Goal: Information Seeking & Learning: Learn about a topic

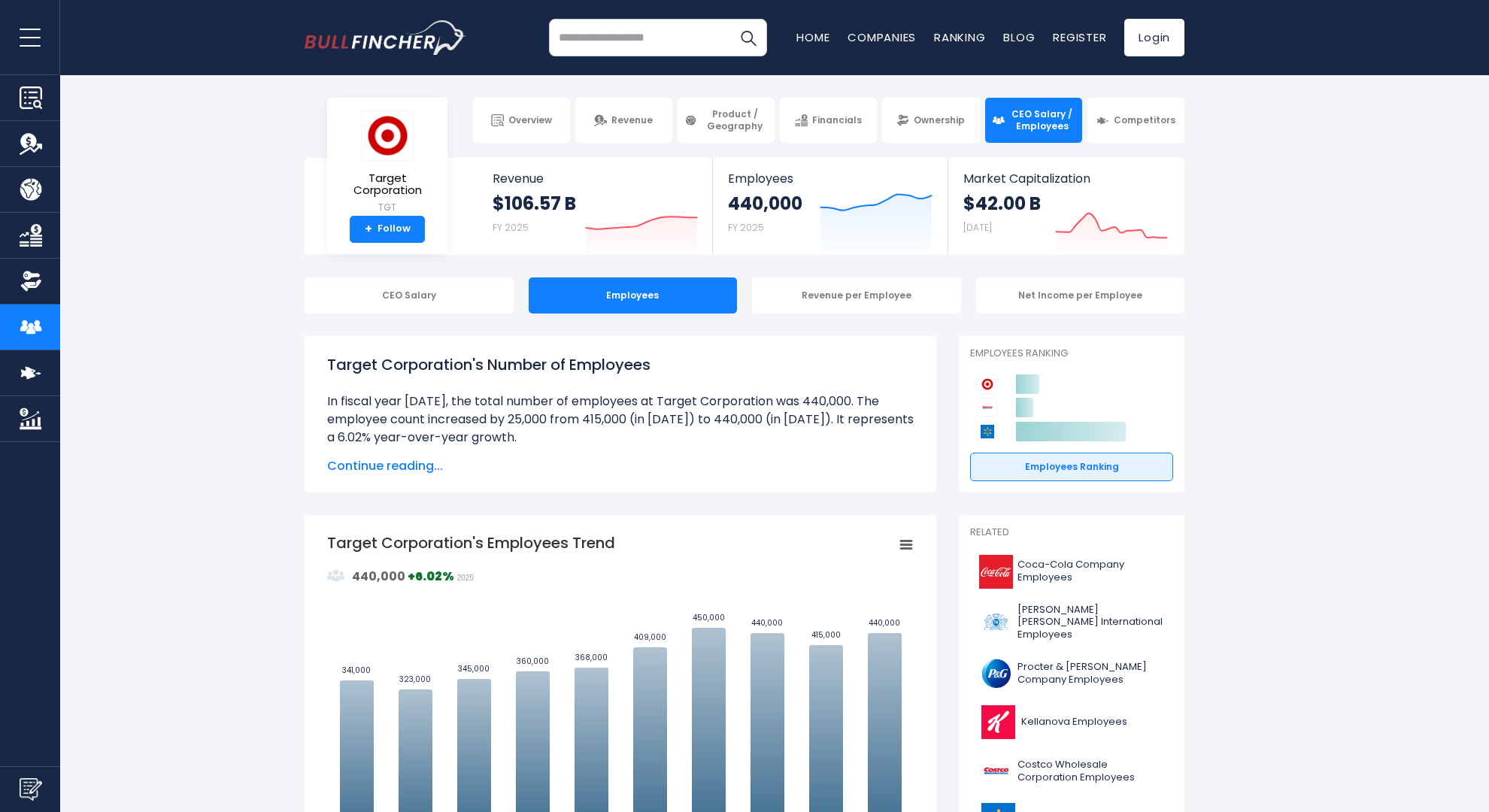
click at [383, 465] on span "Continue reading..." at bounding box center [620, 465] width 587 height 18
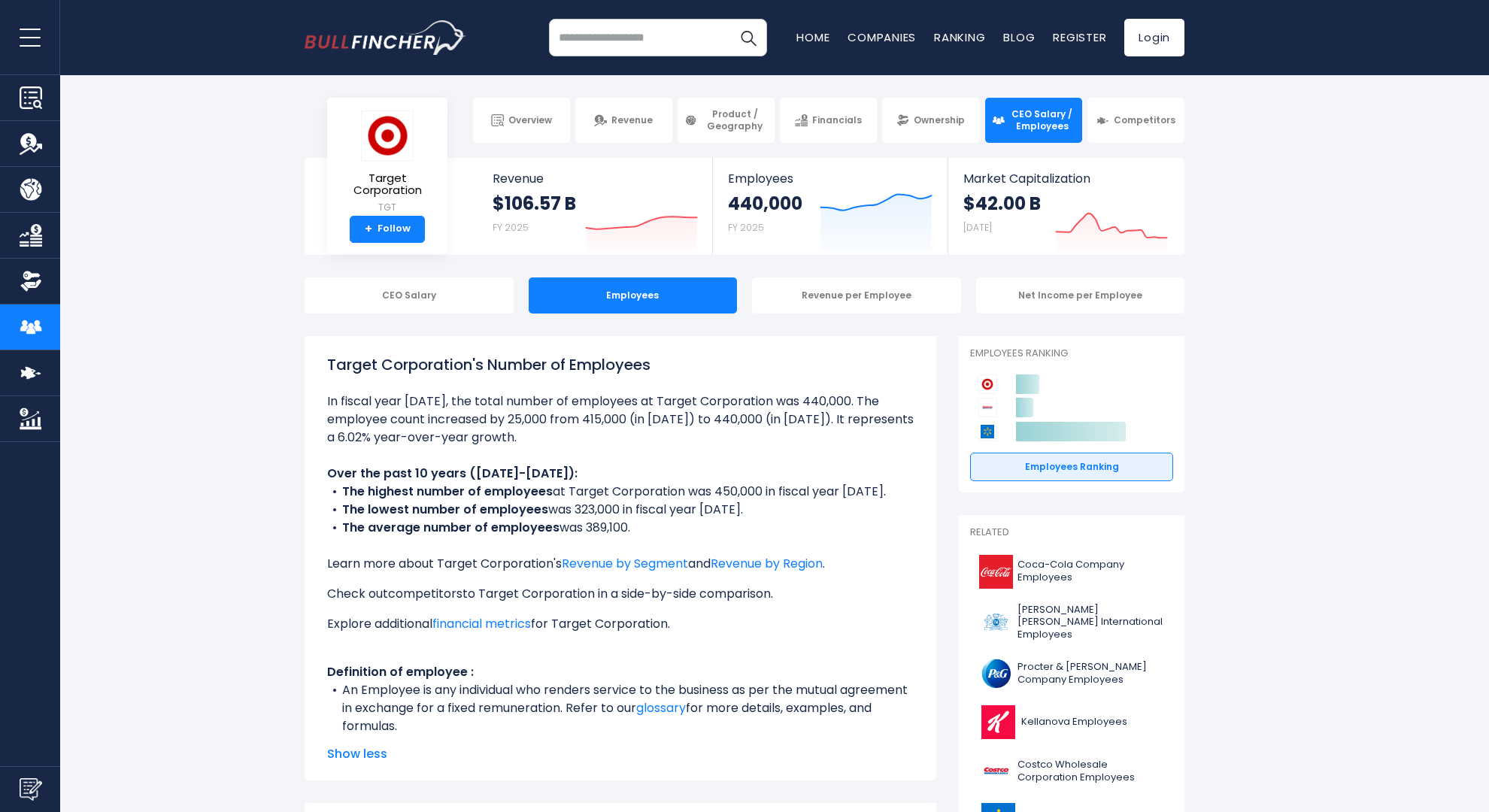
click at [428, 592] on link "competitors" at bounding box center [425, 593] width 74 height 18
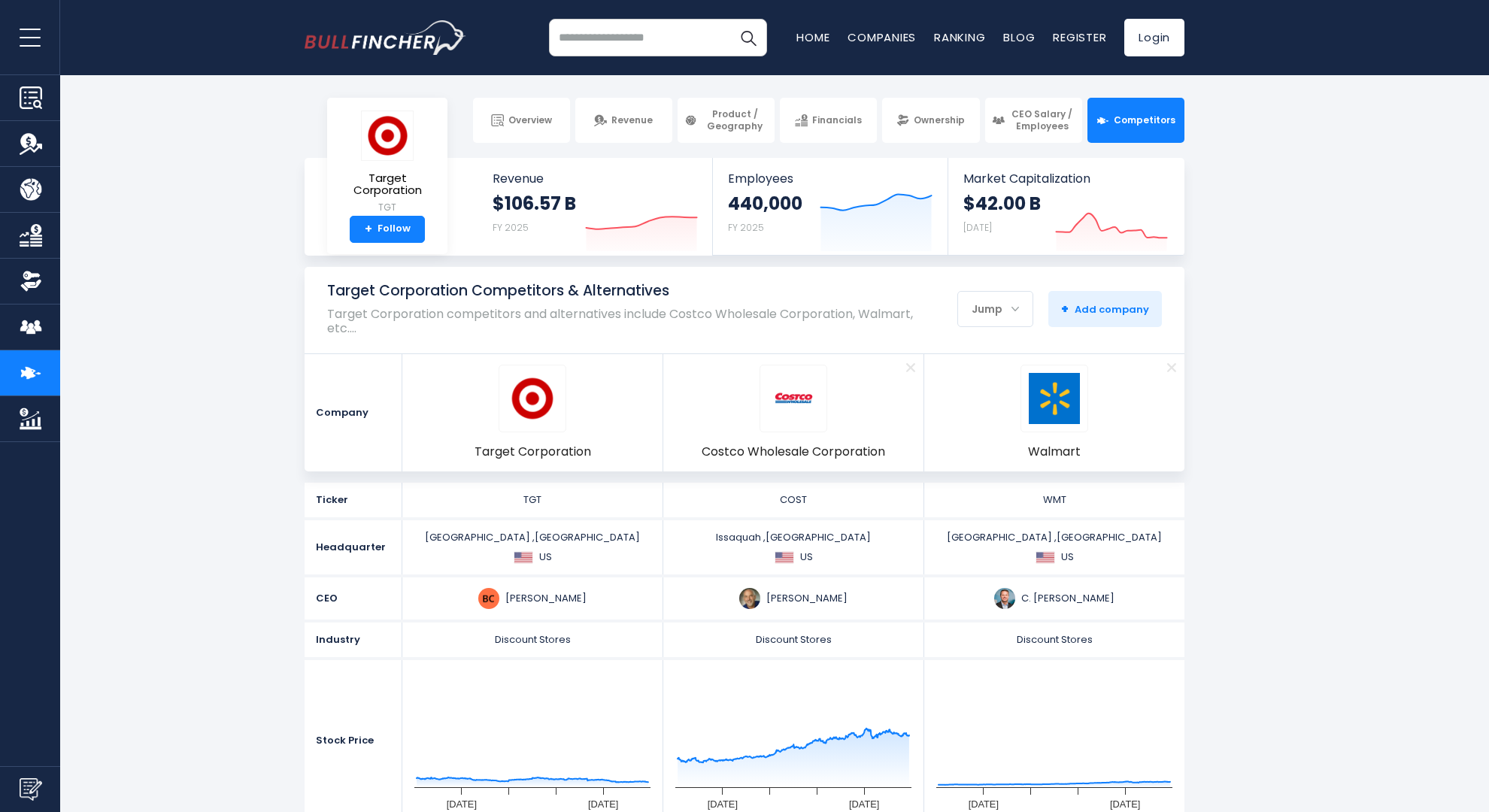
click at [497, 622] on div "CEO Brian C. Cornell Ron M. Vachris C. Douglas McMillon" at bounding box center [744, 600] width 880 height 45
click at [531, 404] on img at bounding box center [532, 398] width 51 height 51
